Goal: Task Accomplishment & Management: Complete application form

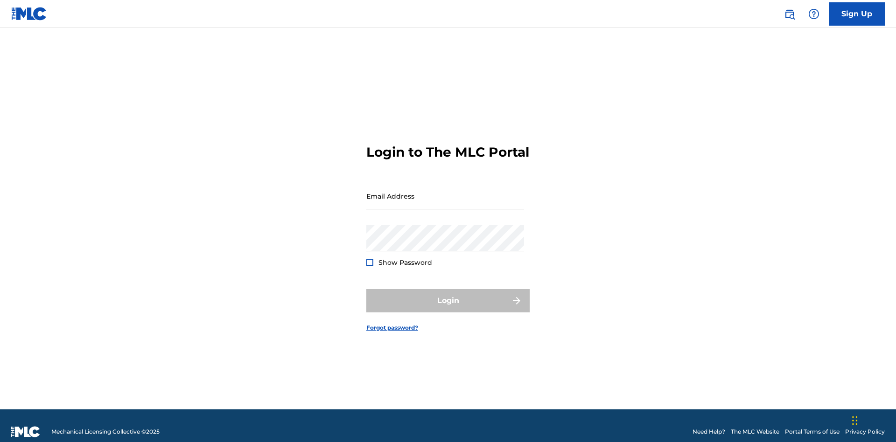
scroll to position [12, 0]
click at [445, 192] on input "Email Address" at bounding box center [445, 196] width 158 height 27
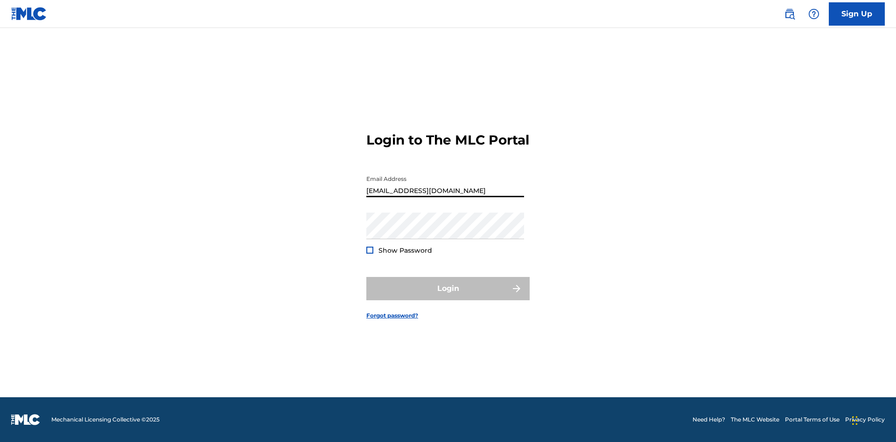
type input "[EMAIL_ADDRESS][DOMAIN_NAME]"
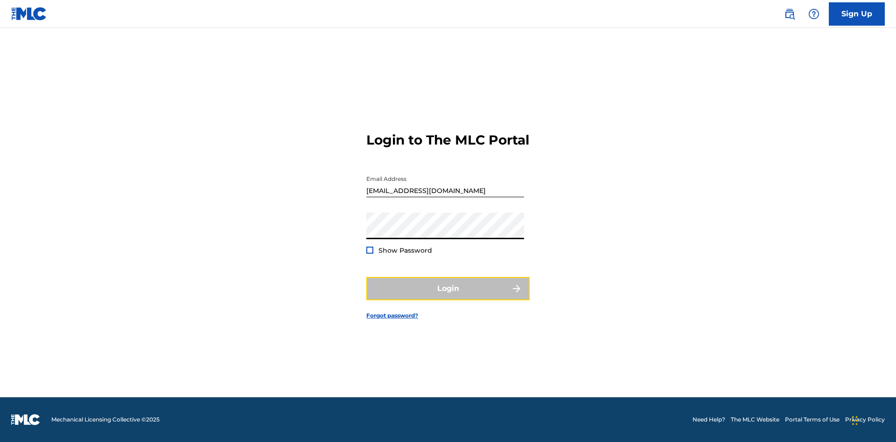
click at [448, 297] on button "Login" at bounding box center [447, 288] width 163 height 23
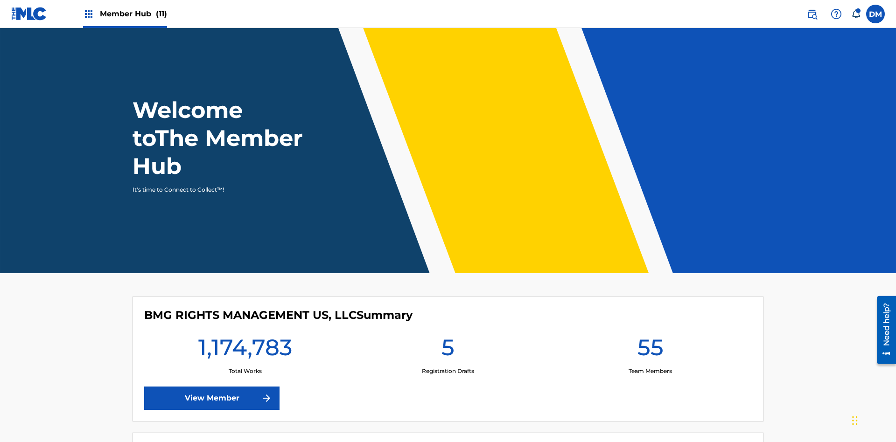
click at [133, 14] on span "Member Hub (11)" at bounding box center [133, 13] width 67 height 11
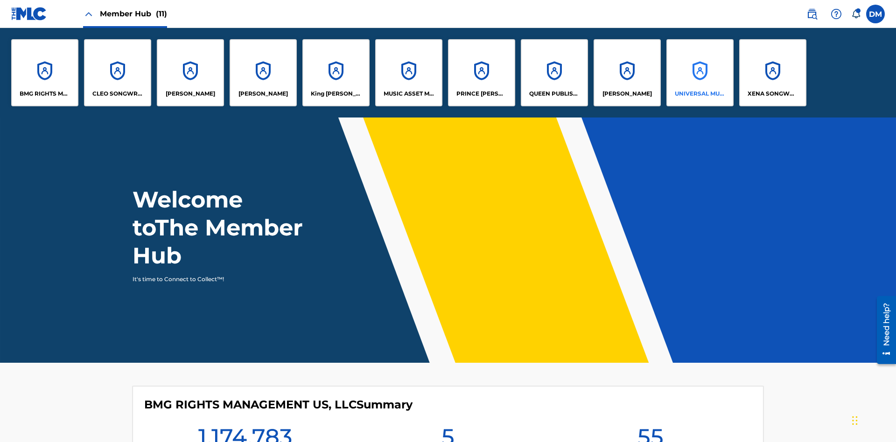
click at [699, 94] on p "UNIVERSAL MUSIC PUB GROUP" at bounding box center [700, 94] width 51 height 8
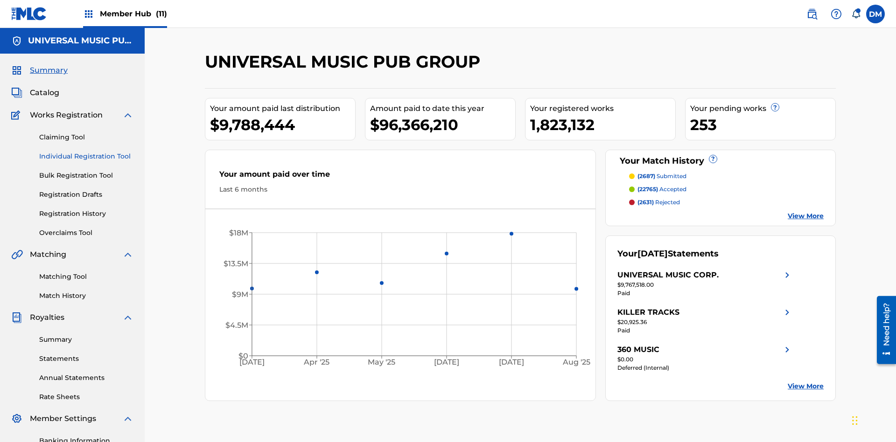
click at [86, 152] on link "Individual Registration Tool" at bounding box center [86, 157] width 94 height 10
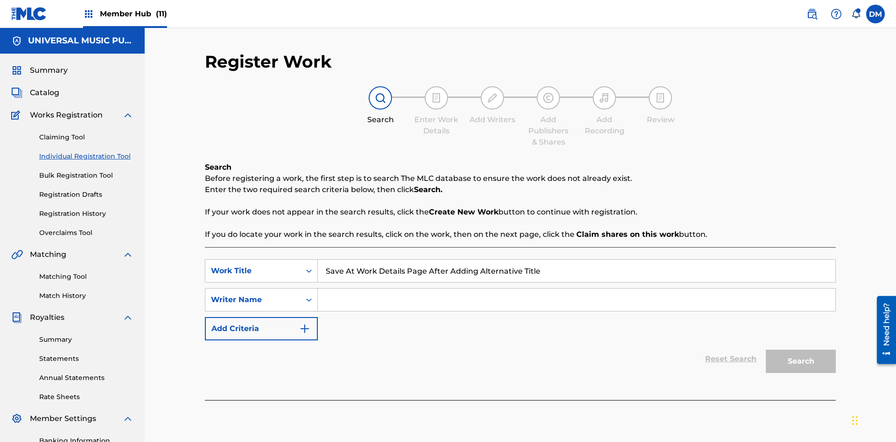
type input "Save At Work Details Page After Adding Alternative Titles"
click at [576, 289] on input "Search Form" at bounding box center [576, 300] width 517 height 22
click at [801, 350] on button "Search" at bounding box center [801, 361] width 70 height 23
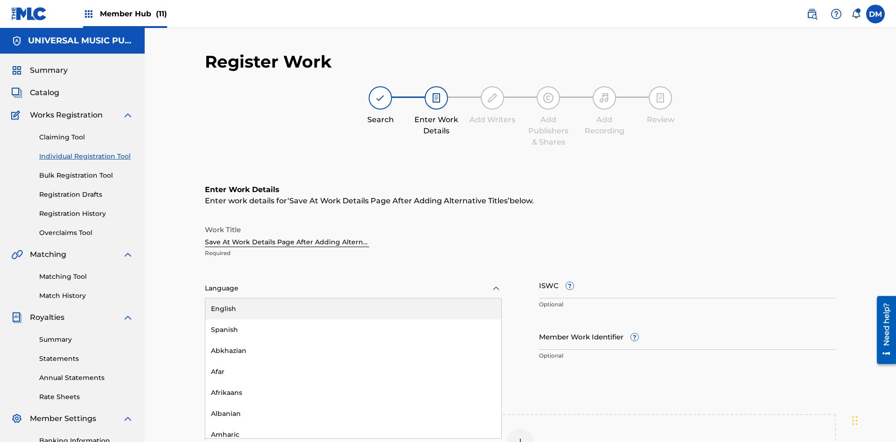
click at [353, 362] on div "Afar" at bounding box center [353, 372] width 296 height 21
click at [687, 323] on input "Member Work Identifier ?" at bounding box center [687, 336] width 297 height 27
type input "2025.09.22.15"
click at [687, 272] on input "ISWC ?" at bounding box center [687, 285] width 297 height 27
type input "T-123.456.789-4"
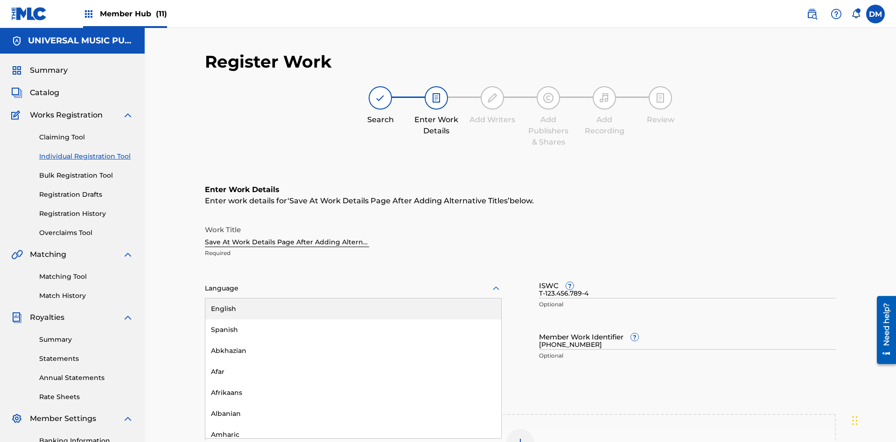
click at [520, 438] on img at bounding box center [520, 443] width 11 height 11
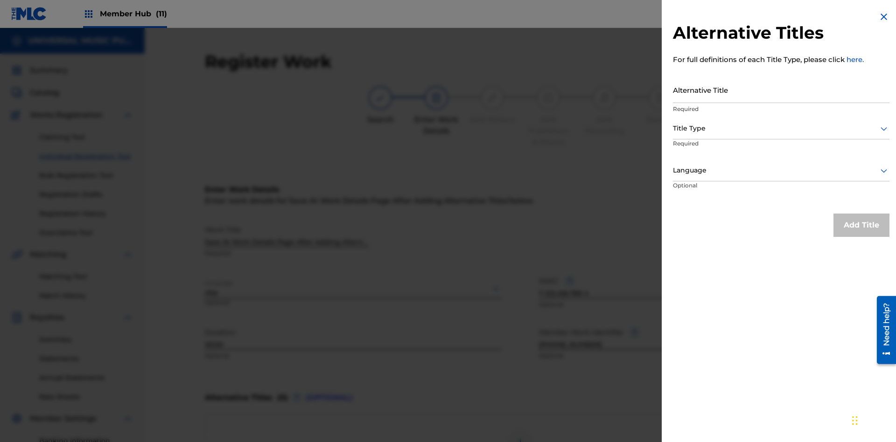
click at [781, 90] on input "Alternative Title" at bounding box center [781, 90] width 216 height 27
type input "Alt Title"
click at [781, 128] on div at bounding box center [781, 129] width 216 height 12
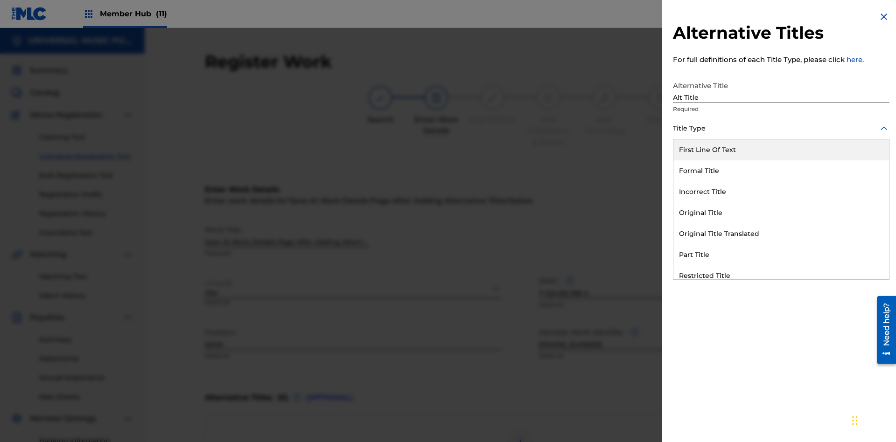
click at [781, 213] on div "Original Title" at bounding box center [781, 212] width 216 height 21
click at [781, 170] on div at bounding box center [781, 171] width 216 height 12
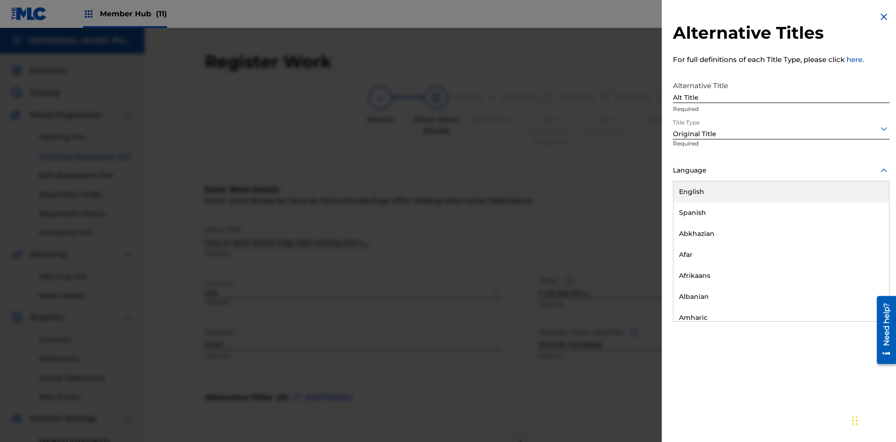
click at [861, 225] on button "Add Title" at bounding box center [861, 225] width 56 height 23
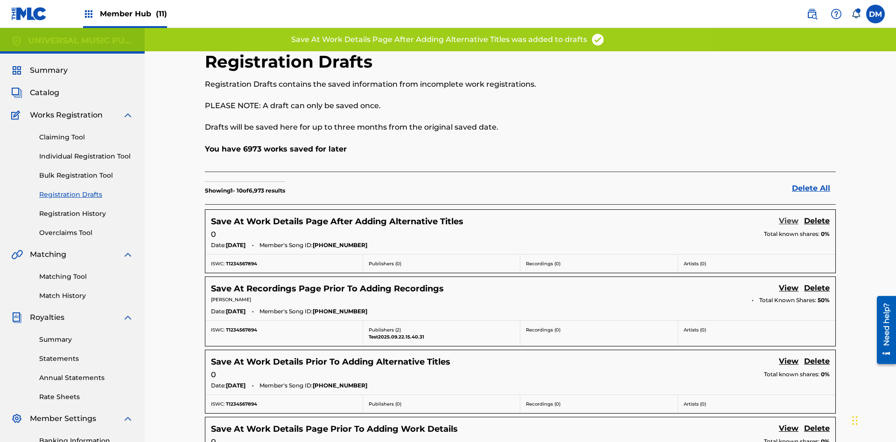
click at [788, 216] on link "View" at bounding box center [789, 222] width 20 height 13
